Goal: Share content: Share content

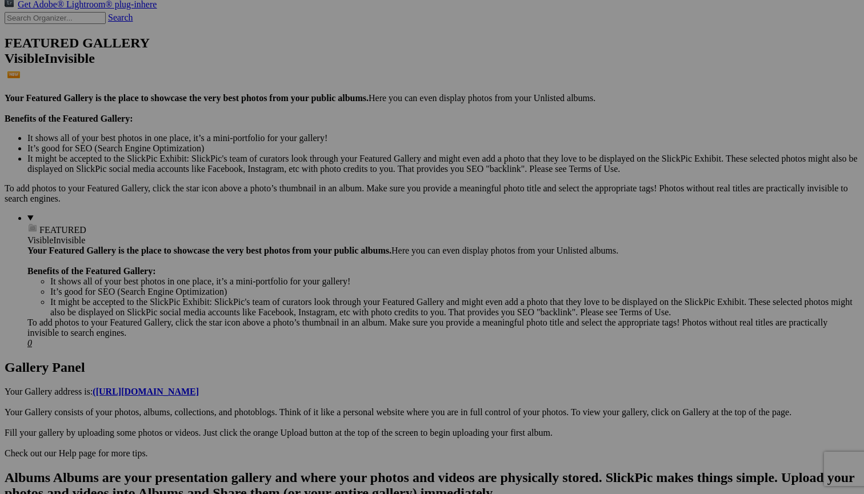
scroll to position [259, 0]
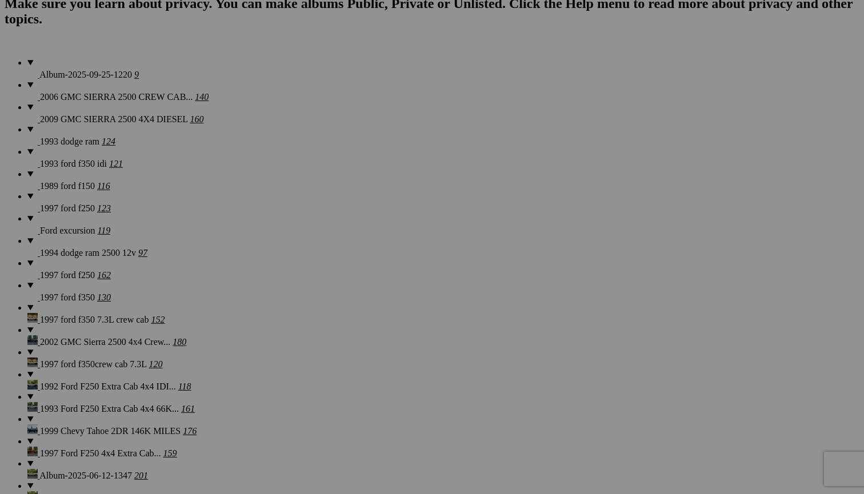
scroll to position [874, 0]
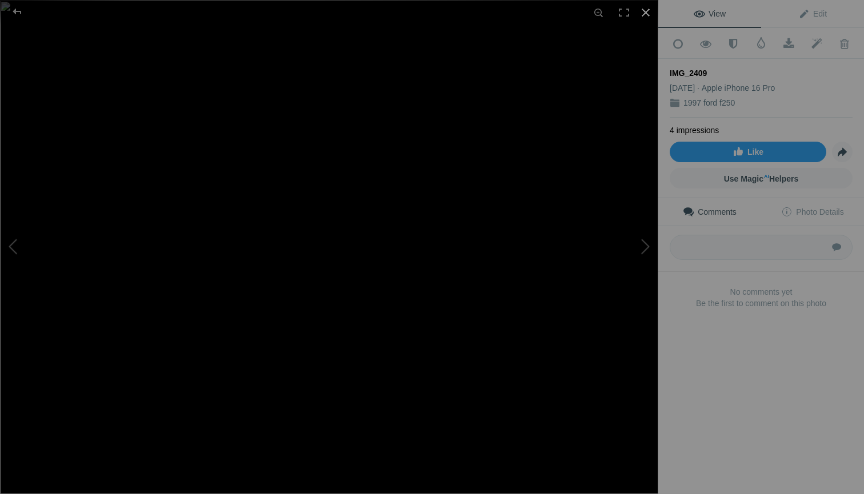
click at [646, 12] on div at bounding box center [645, 12] width 25 height 25
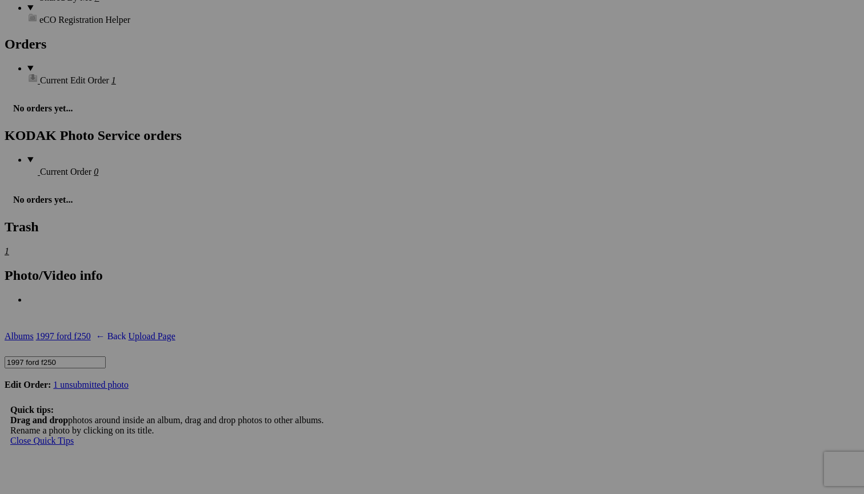
scroll to position [1821, 0]
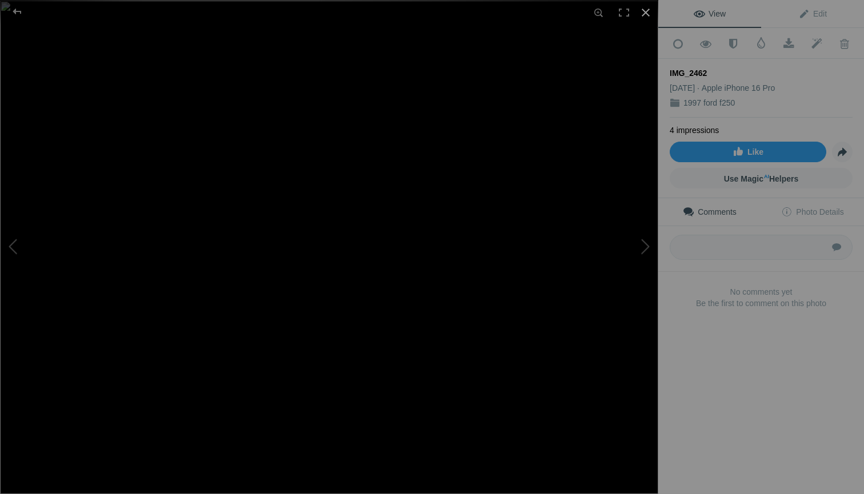
click at [647, 9] on div at bounding box center [645, 12] width 25 height 25
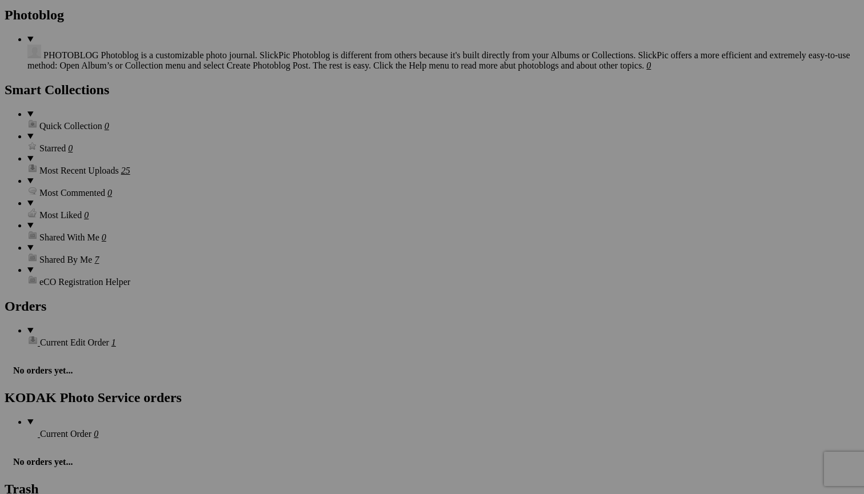
scroll to position [1565, 0]
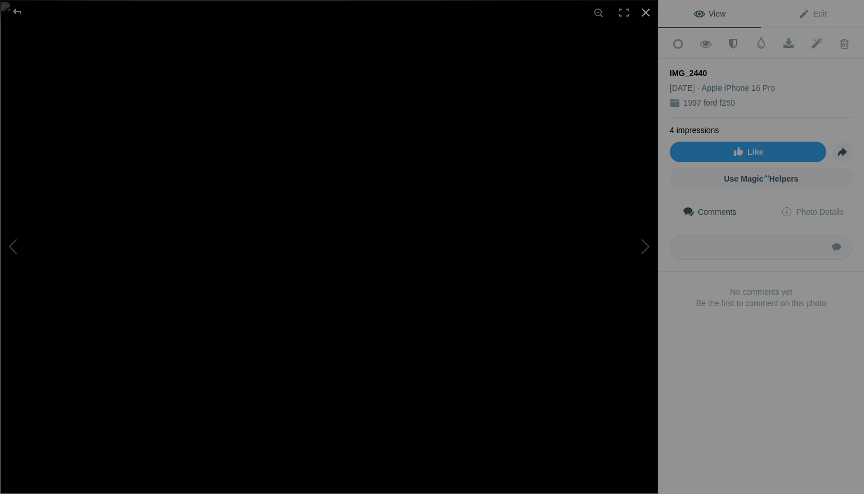
click at [644, 13] on div at bounding box center [645, 12] width 25 height 25
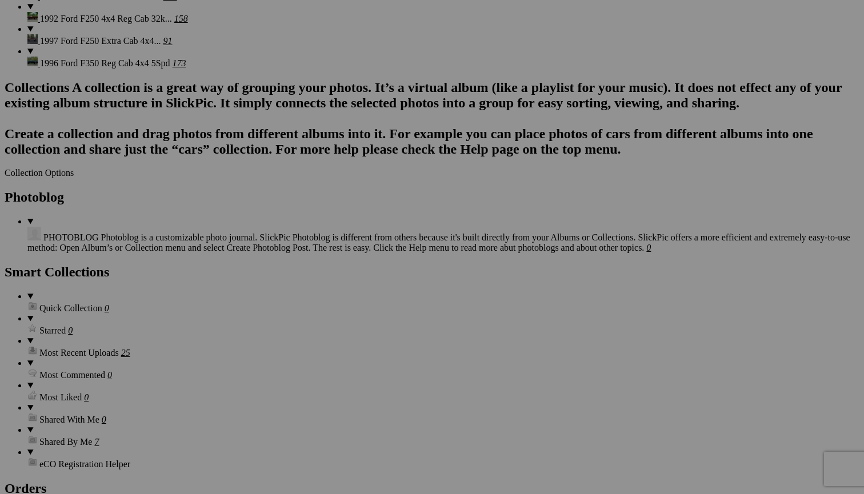
scroll to position [1376, 0]
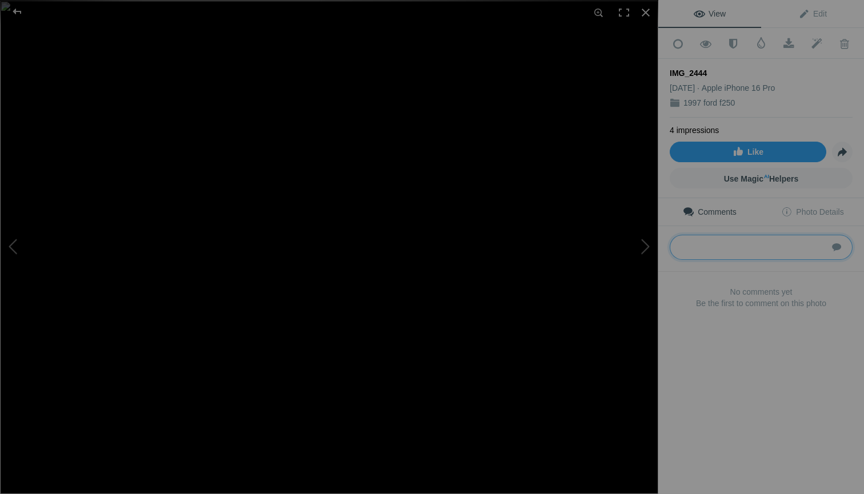
click at [691, 248] on textarea at bounding box center [761, 247] width 183 height 25
type textarea "1FTHX26F6SKB73518"
drag, startPoint x: 679, startPoint y: 244, endPoint x: 772, endPoint y: 244, distance: 93.7
click at [772, 244] on textarea at bounding box center [761, 247] width 183 height 25
